Goal: Task Accomplishment & Management: Manage account settings

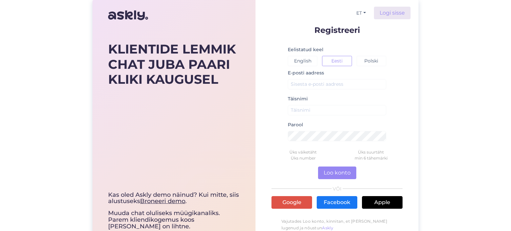
drag, startPoint x: 476, startPoint y: 50, endPoint x: 473, endPoint y: 51, distance: 4.1
click at [474, 51] on div "KLIENTIDE LEMMIK CHAT JUBA PAARI KLIKI KAUGUSEL Kas oled Askly demo näinud? Kui…" at bounding box center [255, 127] width 511 height 254
click at [325, 85] on input "text" at bounding box center [337, 84] width 98 height 10
paste input "[EMAIL_ADDRESS][DOMAIN_NAME]"
type input "[EMAIL_ADDRESS][DOMAIN_NAME]"
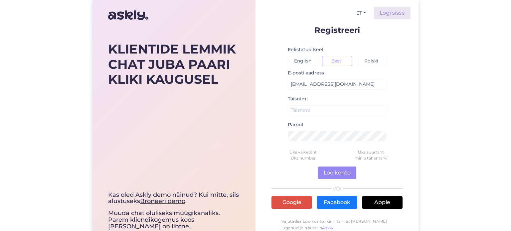
click at [386, 5] on div "ET Logi sisse Registreeri Eelistatud keel English Eesti Polski E-posti aadress …" at bounding box center [337, 127] width 163 height 254
click at [388, 11] on link "Logi sisse" at bounding box center [392, 13] width 37 height 13
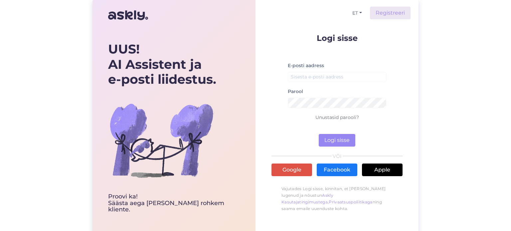
drag, startPoint x: 355, startPoint y: 111, endPoint x: 354, endPoint y: 108, distance: 3.5
click at [354, 108] on div "Parool" at bounding box center [337, 101] width 98 height 26
click at [315, 78] on input "email" at bounding box center [337, 77] width 98 height 10
paste input "[EMAIL_ADDRESS][DOMAIN_NAME]"
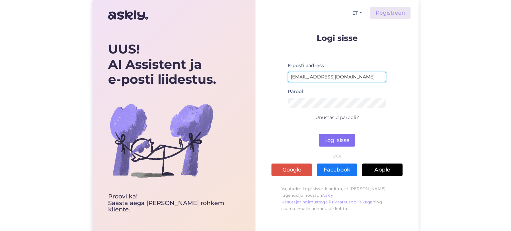
type input "[EMAIL_ADDRESS][DOMAIN_NAME]"
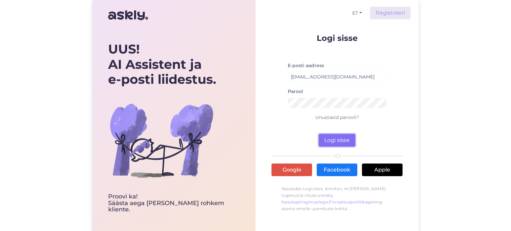
click at [327, 141] on button "Logi sisse" at bounding box center [337, 140] width 37 height 13
click at [336, 142] on button "Logi sisse" at bounding box center [337, 140] width 37 height 13
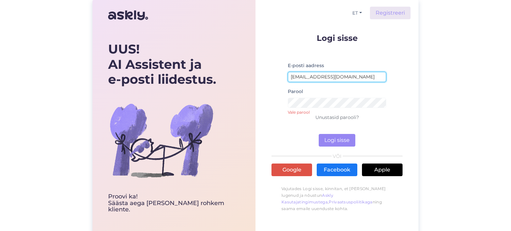
click at [304, 75] on input "[EMAIL_ADDRESS][DOMAIN_NAME]" at bounding box center [337, 77] width 98 height 10
paste input "linnamae.skymobile"
type input "[EMAIL_ADDRESS][DOMAIN_NAME]"
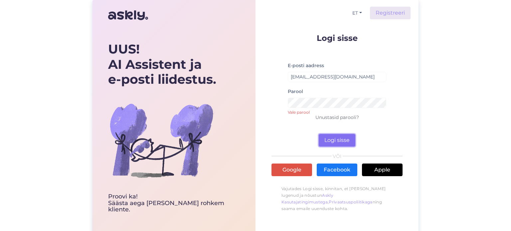
click at [337, 145] on button "Logi sisse" at bounding box center [337, 140] width 37 height 13
click at [335, 141] on button "Logi sisse" at bounding box center [337, 140] width 37 height 13
click at [305, 110] on small "Vale parool" at bounding box center [337, 111] width 98 height 4
click at [305, 109] on small "Vale parool" at bounding box center [337, 111] width 98 height 4
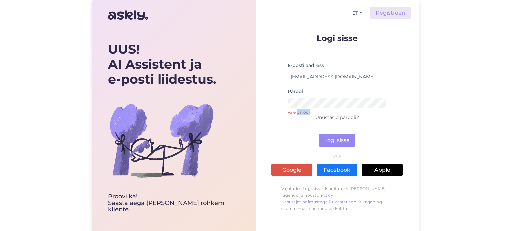
click at [305, 109] on small "Vale parool" at bounding box center [337, 111] width 98 height 4
click at [333, 137] on button "Logi sisse" at bounding box center [337, 140] width 37 height 13
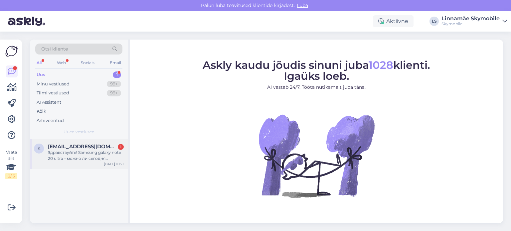
click at [86, 159] on div "Здравствуйте! Samsung galaxy note 20 ultra - можно ли сегодня поменять аккумуля…" at bounding box center [86, 156] width 76 height 12
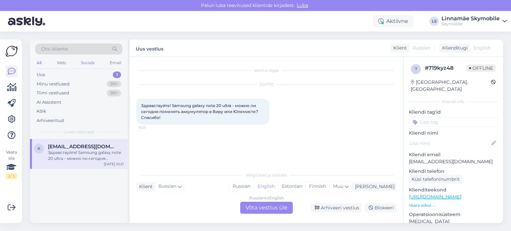
click at [86, 73] on div "Uus 1" at bounding box center [78, 74] width 87 height 9
click at [88, 80] on div "Minu vestlused 99+" at bounding box center [78, 84] width 87 height 9
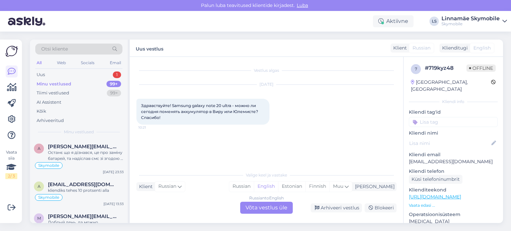
click at [88, 81] on div "Minu vestlused 99+" at bounding box center [78, 84] width 87 height 9
click at [91, 71] on div "Uus 1" at bounding box center [78, 74] width 87 height 9
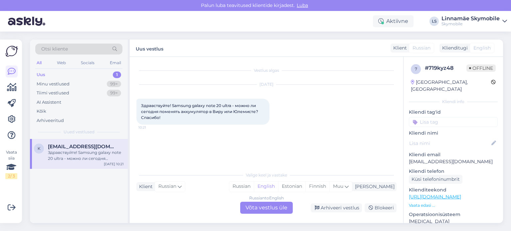
click at [119, 71] on div "Uus 1" at bounding box center [78, 74] width 87 height 9
click at [119, 74] on div "1" at bounding box center [117, 75] width 8 height 7
click at [102, 146] on span "[EMAIL_ADDRESS][DOMAIN_NAME]" at bounding box center [82, 147] width 69 height 6
drag, startPoint x: 504, startPoint y: 99, endPoint x: 501, endPoint y: 99, distance: 3.7
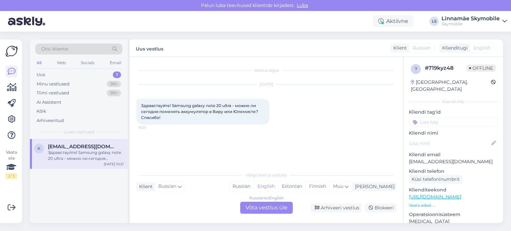
click at [502, 99] on div "Otsi kliente All Web Socials Email Uus 1 Minu vestlused 99+ Tiimi vestlused 99+…" at bounding box center [268, 132] width 485 height 200
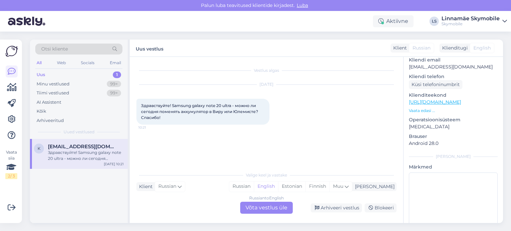
scroll to position [106, 0]
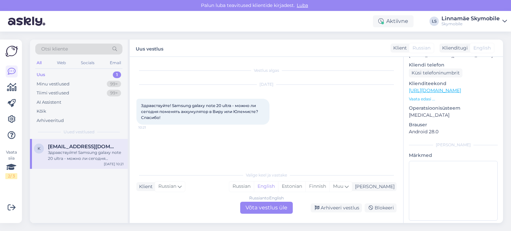
drag, startPoint x: 116, startPoint y: 153, endPoint x: 112, endPoint y: 155, distance: 4.8
click at [112, 155] on div "Здравствуйте! Samsung galaxy note 20 ultra - можно ли сегодня поменять аккумуля…" at bounding box center [86, 156] width 76 height 12
click at [38, 148] on span "k" at bounding box center [39, 148] width 3 height 5
click at [61, 144] on span "[EMAIL_ADDRESS][DOMAIN_NAME]" at bounding box center [82, 147] width 69 height 6
click at [62, 147] on span "[EMAIL_ADDRESS][DOMAIN_NAME]" at bounding box center [82, 147] width 69 height 6
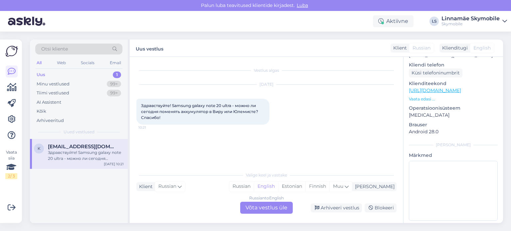
click at [262, 211] on div "Russian to English Võta vestlus üle" at bounding box center [266, 208] width 53 height 12
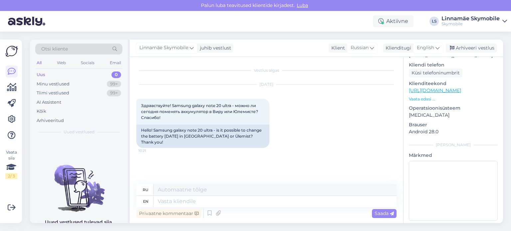
click at [83, 70] on div "Uus 0" at bounding box center [78, 74] width 87 height 9
click at [84, 85] on div "Minu vestlused 99+" at bounding box center [78, 84] width 87 height 9
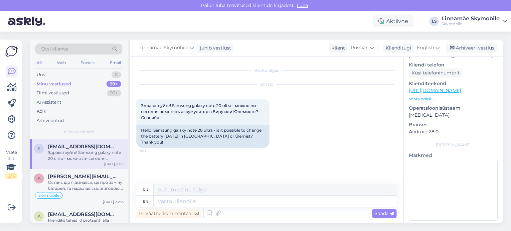
click at [84, 161] on div "Здравствуйте! Samsung galaxy note 20 ultra - можно ли сегодня поменять аккумуля…" at bounding box center [86, 156] width 76 height 12
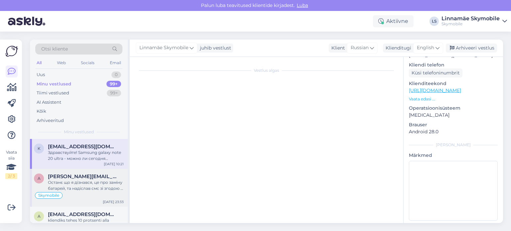
click at [84, 177] on span "[PERSON_NAME][EMAIL_ADDRESS][DOMAIN_NAME]" at bounding box center [82, 177] width 69 height 6
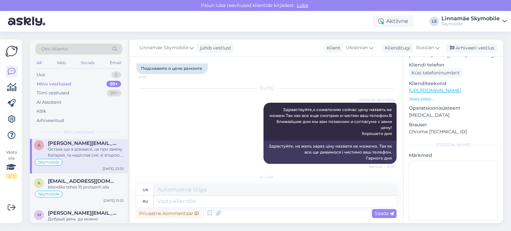
scroll to position [363, 0]
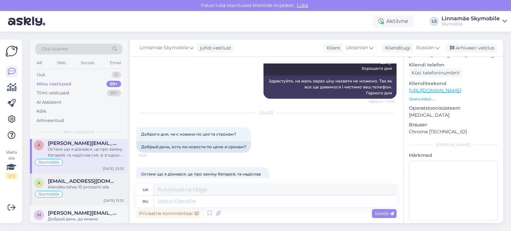
click at [77, 179] on span "[EMAIL_ADDRESS][DOMAIN_NAME]" at bounding box center [82, 181] width 69 height 6
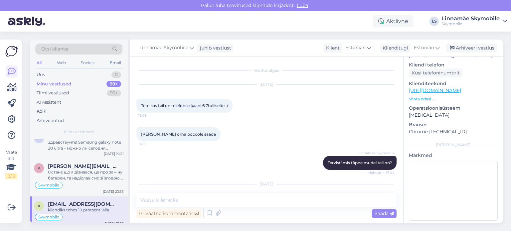
scroll to position [0, 0]
